Goal: Information Seeking & Learning: Learn about a topic

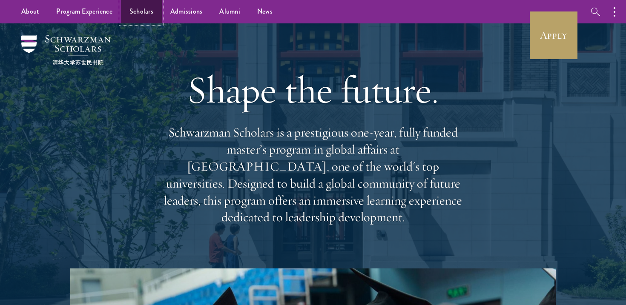
click at [157, 13] on link "Scholars" at bounding box center [141, 11] width 41 height 23
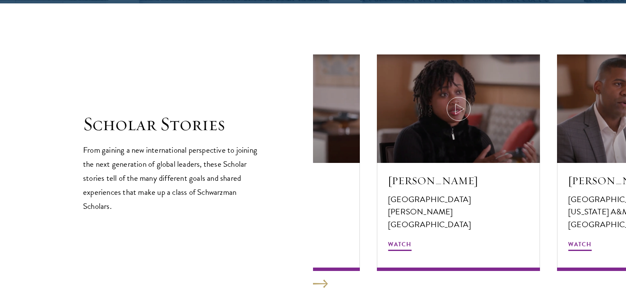
scroll to position [1431, 0]
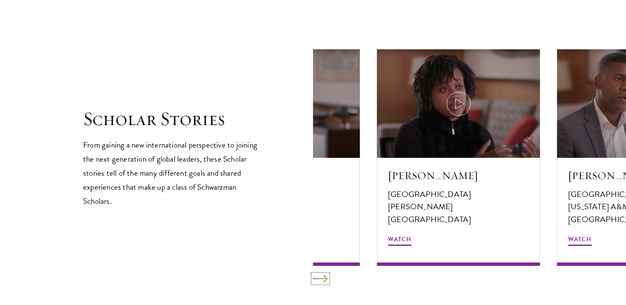
click at [320, 281] on button at bounding box center [320, 279] width 15 height 9
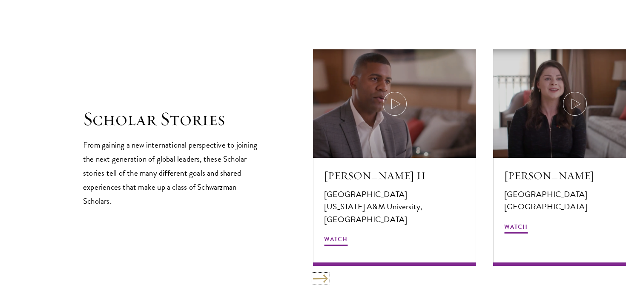
click at [320, 281] on button at bounding box center [320, 279] width 15 height 9
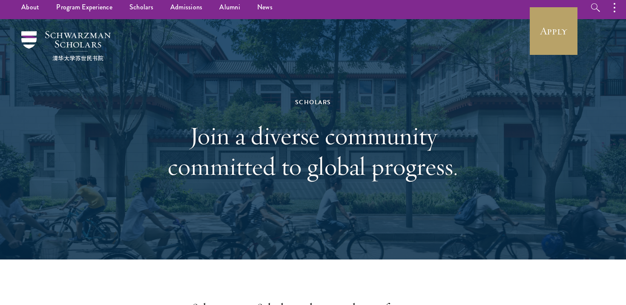
scroll to position [0, 0]
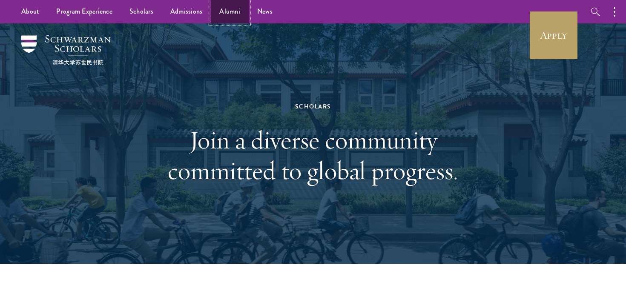
click at [224, 14] on link "Alumni" at bounding box center [230, 11] width 38 height 23
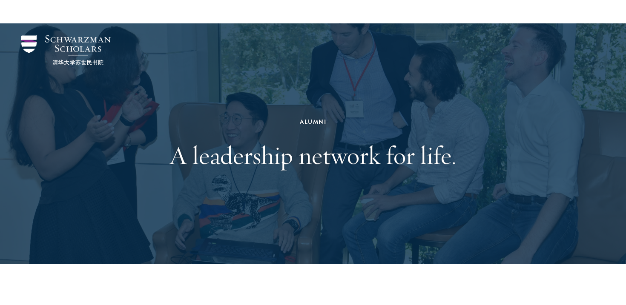
scroll to position [235, 0]
